Goal: Task Accomplishment & Management: Use online tool/utility

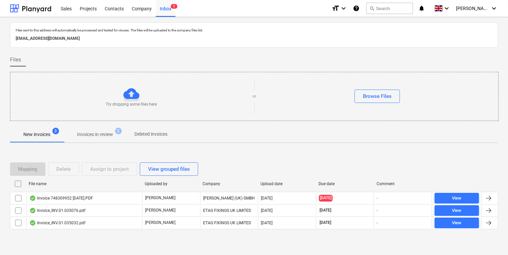
click at [258, 105] on div "Try dropping some files here or Browse Files" at bounding box center [254, 96] width 488 height 38
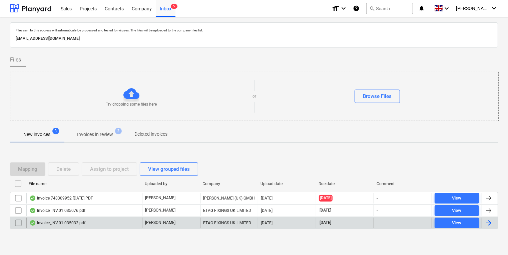
click at [59, 220] on div "Invoice_INV.01.035032.pdf" at bounding box center [57, 222] width 56 height 5
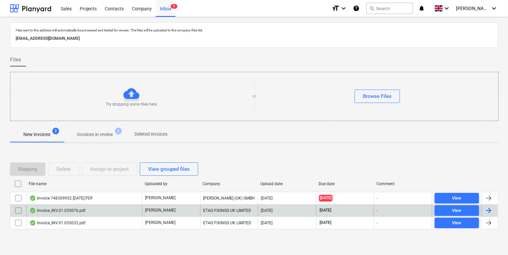
click at [90, 214] on div "Invoice_INV.01.035076.pdf" at bounding box center [84, 210] width 116 height 11
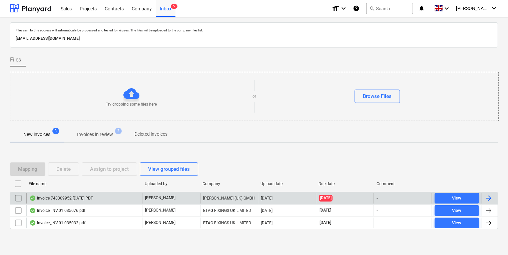
click at [71, 198] on div "Invoice 748309952 [DATE].PDF" at bounding box center [61, 197] width 64 height 5
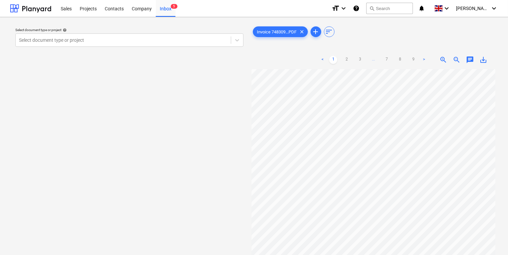
scroll to position [1, 48]
click at [508, 179] on html "Sales Projects Contacts Company Inbox 5 format_size keyboard_arrow_down help se…" at bounding box center [254, 127] width 508 height 255
click at [167, 10] on div "Inbox 5" at bounding box center [166, 8] width 20 height 17
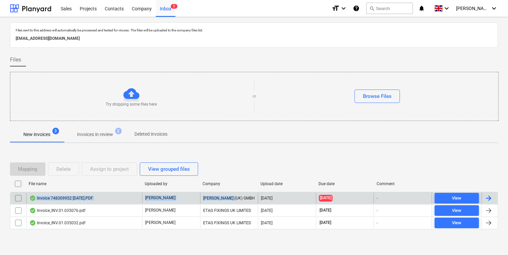
drag, startPoint x: 103, startPoint y: 198, endPoint x: 244, endPoint y: 198, distance: 141.2
click at [244, 198] on div "Invoice 748309952 [DATE].PDF [PERSON_NAME] [PERSON_NAME] (UK) GMBH [DATE] [DATE…" at bounding box center [254, 198] width 488 height 11
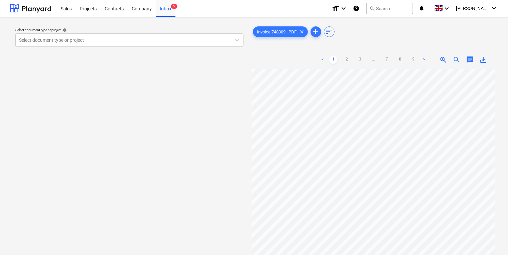
click at [508, 167] on html "Sales Projects Contacts Company Inbox 5 format_size keyboard_arrow_down help se…" at bounding box center [254, 127] width 508 height 255
click at [508, 138] on html "Sales Projects Contacts Company Inbox 5 format_size keyboard_arrow_down help se…" at bounding box center [254, 127] width 508 height 255
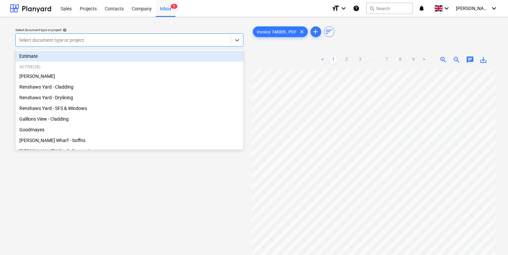
click at [138, 41] on div at bounding box center [123, 40] width 209 height 7
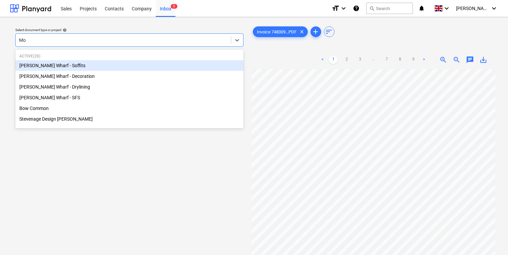
type input "Mon"
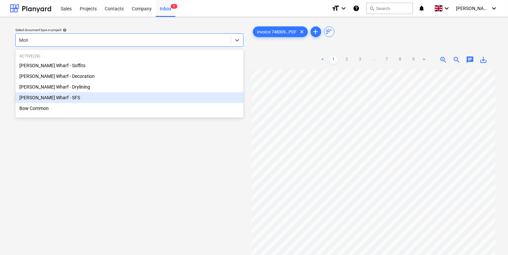
click at [121, 96] on div "[PERSON_NAME] Wharf - SFS" at bounding box center [129, 97] width 228 height 11
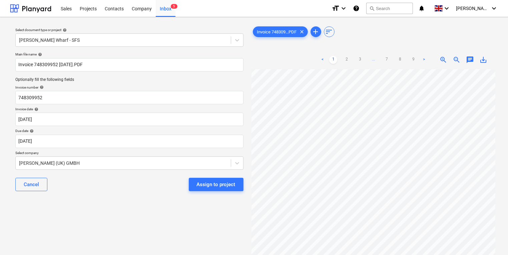
scroll to position [0, 69]
click at [216, 186] on div "Assign to project" at bounding box center [216, 184] width 39 height 9
